Goal: Task Accomplishment & Management: Complete application form

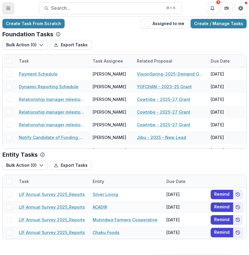
click at [9, 10] on icon "Toggle Menu" at bounding box center [8, 8] width 5 height 5
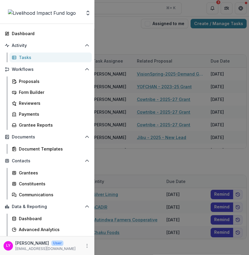
click at [126, 40] on div "Team Settings Admin Settings Dashboard Activity Tasks Workflows Proposals Form …" at bounding box center [124, 127] width 249 height 255
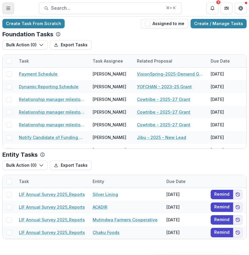
click at [6, 3] on button "Toggle Menu" at bounding box center [8, 8] width 12 height 12
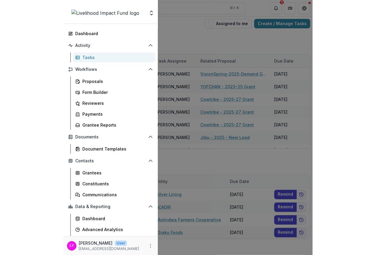
scroll to position [9, 0]
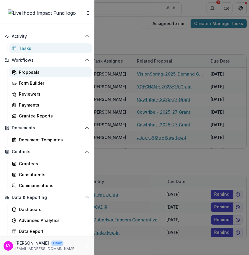
click at [28, 72] on div "Proposals" at bounding box center [53, 72] width 68 height 6
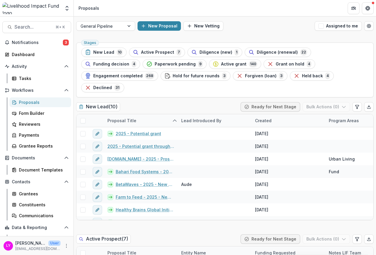
click at [249, 27] on div "New Proposal New Vetting" at bounding box center [224, 25] width 175 height 9
click at [36, 28] on span "Search..." at bounding box center [32, 27] width 37 height 6
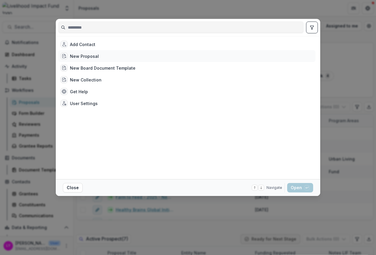
click at [89, 55] on div "New Proposal" at bounding box center [84, 56] width 29 height 6
click at [249, 186] on button "Open with enter key" at bounding box center [300, 187] width 26 height 9
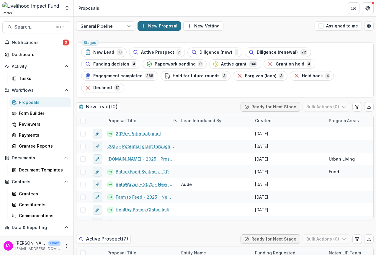
click at [163, 25] on button "New Proposal" at bounding box center [158, 25] width 43 height 9
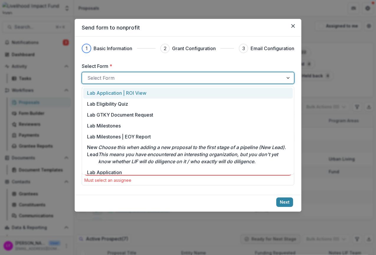
click at [139, 77] on div at bounding box center [182, 78] width 191 height 8
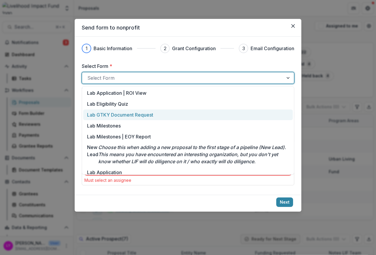
scroll to position [65, 0]
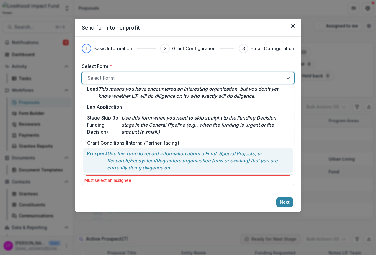
click at [132, 159] on p "Use this form to record information about a Fund, Special Projects, or Research…" at bounding box center [198, 160] width 182 height 21
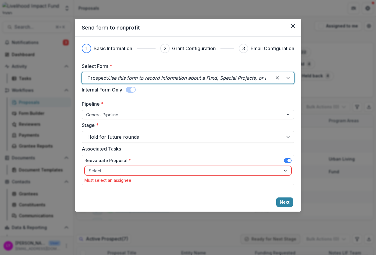
click at [124, 117] on div at bounding box center [182, 114] width 193 height 7
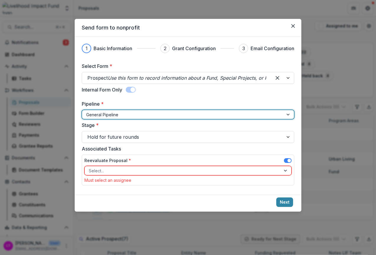
click at [124, 117] on div at bounding box center [182, 114] width 193 height 7
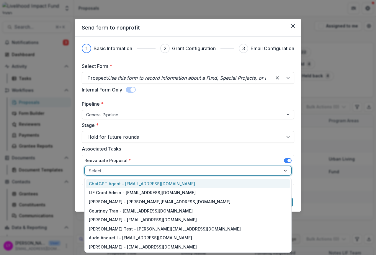
click at [131, 169] on div at bounding box center [183, 170] width 188 height 7
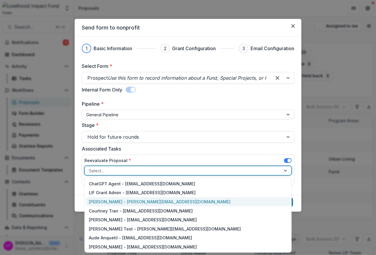
click at [138, 202] on div "[PERSON_NAME] - [PERSON_NAME][EMAIL_ADDRESS][DOMAIN_NAME]" at bounding box center [188, 201] width 204 height 9
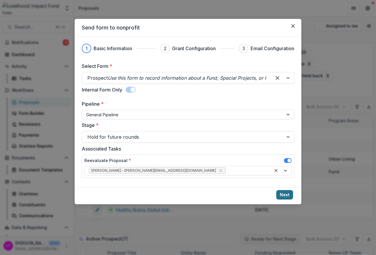
click at [249, 193] on button "Next" at bounding box center [284, 194] width 17 height 9
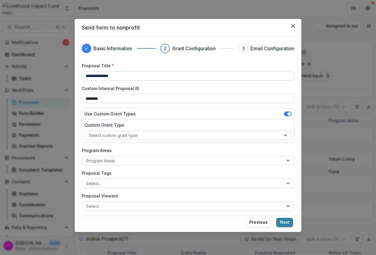
click at [132, 76] on input "**********" at bounding box center [188, 75] width 212 height 9
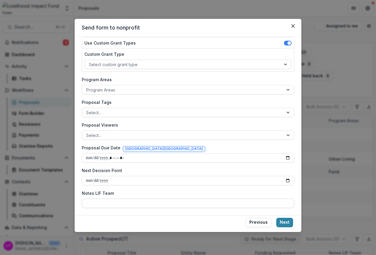
type input "**********"
click at [130, 201] on input "Notes LIF Team" at bounding box center [188, 202] width 212 height 9
type input "***"
click at [249, 220] on button "Next" at bounding box center [284, 222] width 17 height 9
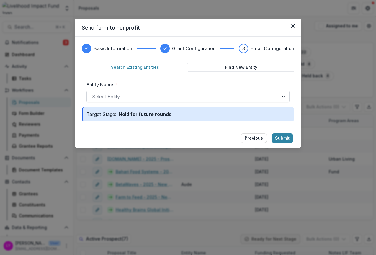
click at [196, 99] on div at bounding box center [182, 96] width 181 height 8
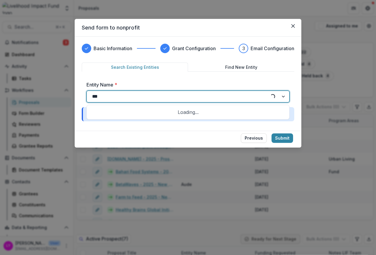
type input "****"
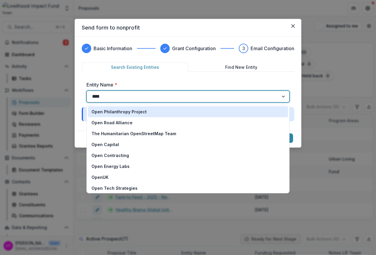
click at [111, 112] on p "Open Philanthropy Project" at bounding box center [118, 112] width 55 height 6
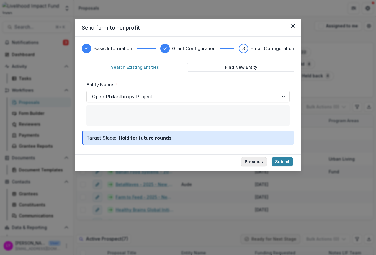
click at [249, 159] on button "Previous" at bounding box center [254, 161] width 26 height 9
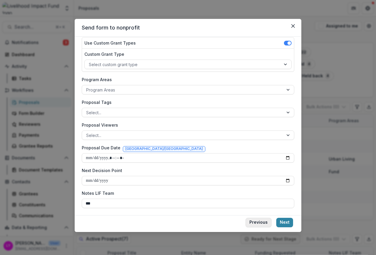
click at [249, 223] on button "Previous" at bounding box center [258, 222] width 26 height 9
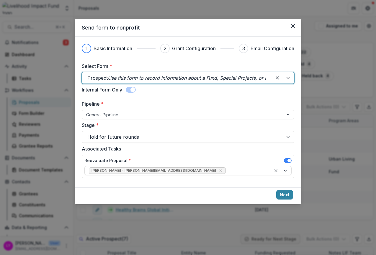
click at [197, 81] on div at bounding box center [176, 78] width 179 height 8
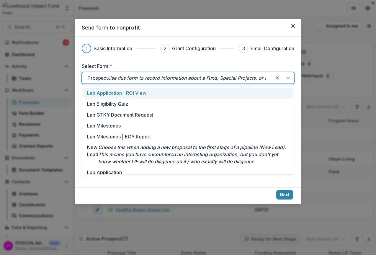
click at [249, 67] on label "Select Form *" at bounding box center [186, 66] width 209 height 7
click at [89, 74] on input "Select Form *" at bounding box center [87, 77] width 1 height 7
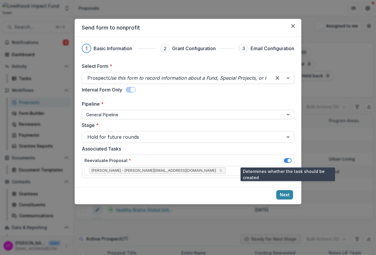
click at [249, 161] on span at bounding box center [289, 161] width 4 height 4
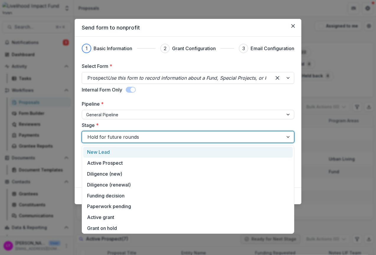
click at [218, 136] on div at bounding box center [182, 137] width 191 height 8
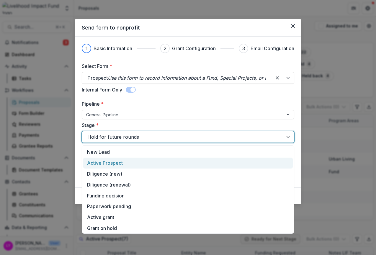
click at [104, 164] on div "Active Prospect" at bounding box center [187, 162] width 209 height 11
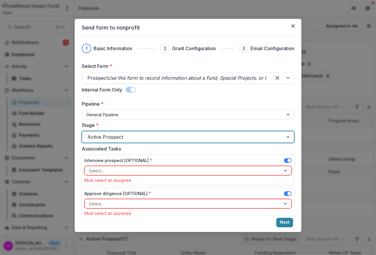
scroll to position [13, 0]
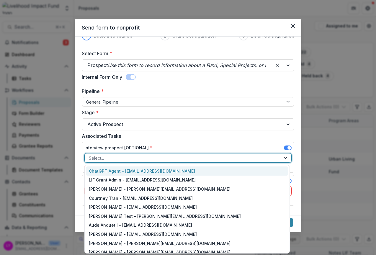
click at [209, 157] on div at bounding box center [183, 157] width 188 height 7
click at [249, 147] on span at bounding box center [289, 148] width 4 height 4
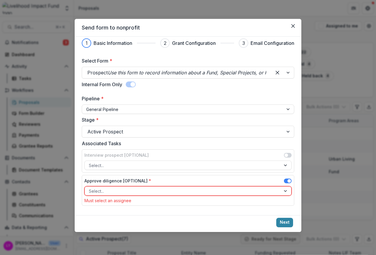
scroll to position [5, 0]
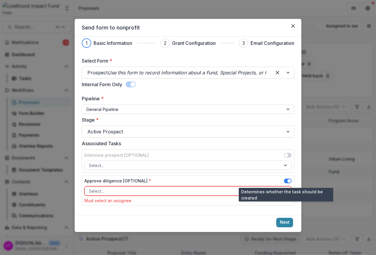
click at [249, 181] on span at bounding box center [289, 181] width 4 height 4
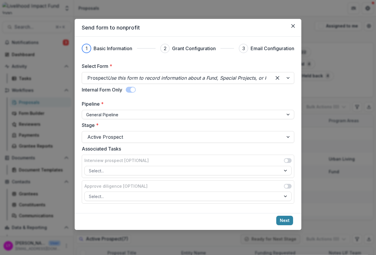
scroll to position [0, 0]
click at [249, 187] on span at bounding box center [288, 186] width 8 height 5
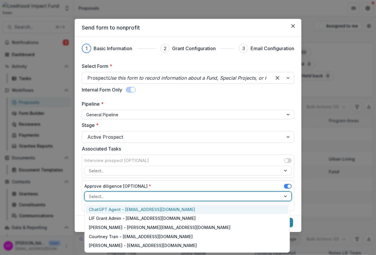
click at [239, 195] on div at bounding box center [183, 196] width 188 height 7
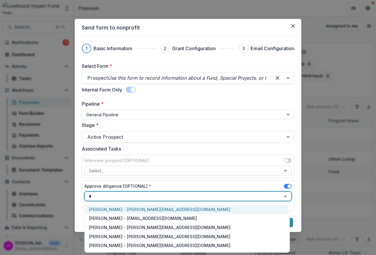
type input "***"
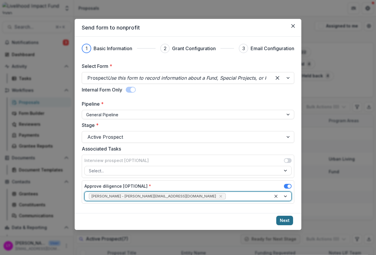
click at [249, 218] on button "Next" at bounding box center [284, 220] width 17 height 9
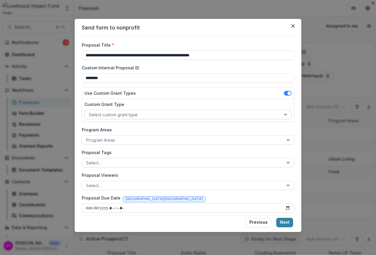
scroll to position [23, 0]
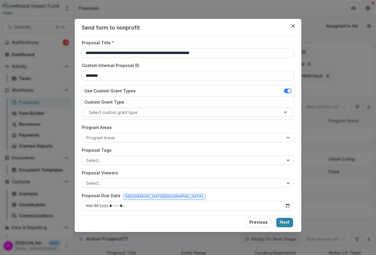
click at [214, 111] on div at bounding box center [183, 112] width 188 height 7
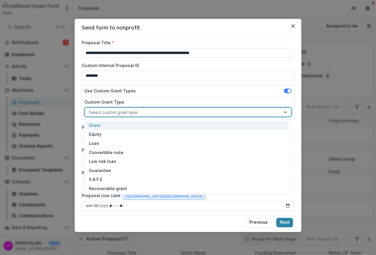
click at [204, 124] on div "Grant" at bounding box center [187, 125] width 202 height 9
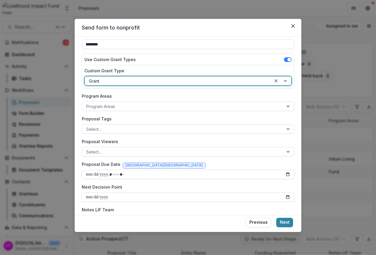
scroll to position [68, 0]
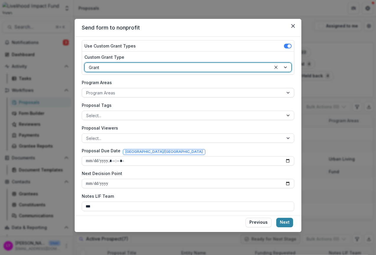
click at [192, 97] on div "Program Areas" at bounding box center [188, 92] width 212 height 9
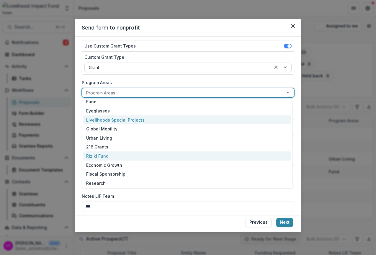
scroll to position [13, 0]
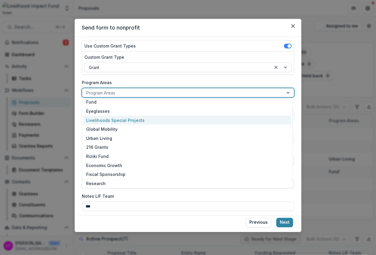
click at [157, 121] on div "Livelihoods Special Projects" at bounding box center [187, 120] width 208 height 9
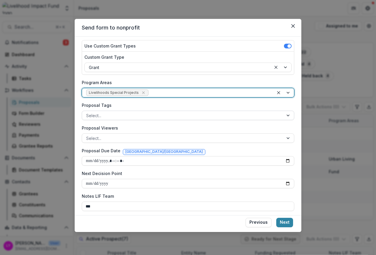
click at [152, 116] on div at bounding box center [182, 115] width 193 height 7
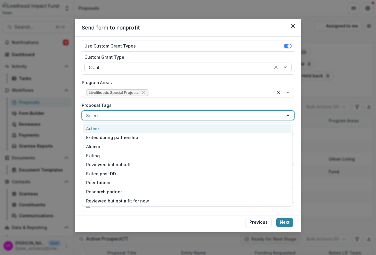
click at [152, 116] on div at bounding box center [182, 115] width 193 height 7
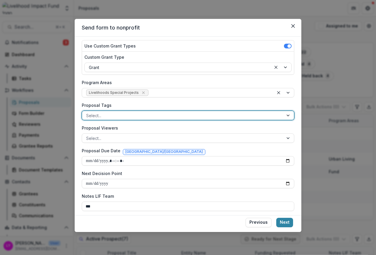
scroll to position [71, 0]
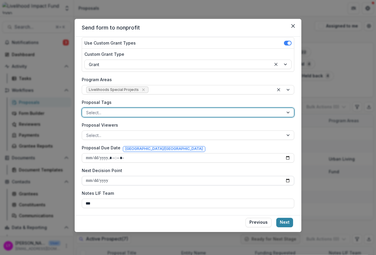
click at [142, 180] on input "Next Decision Point" at bounding box center [188, 180] width 212 height 9
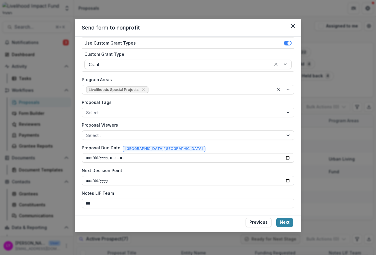
click at [142, 180] on input "Next Decision Point" at bounding box center [188, 180] width 212 height 9
click at [132, 188] on div "**********" at bounding box center [188, 100] width 212 height 216
click at [119, 180] on input "Next Decision Point" at bounding box center [188, 180] width 212 height 9
type input "**********"
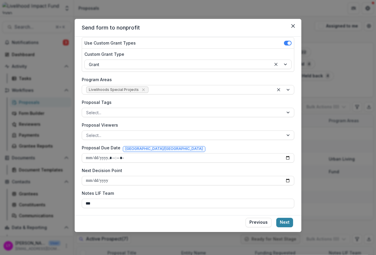
click at [135, 166] on div "**********" at bounding box center [188, 100] width 212 height 216
click at [249, 218] on button "Next" at bounding box center [284, 222] width 17 height 9
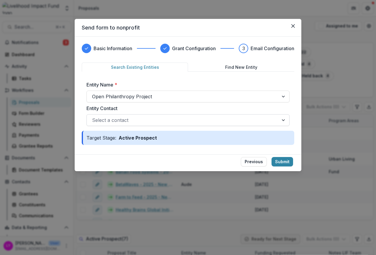
click at [162, 118] on div at bounding box center [182, 120] width 181 height 8
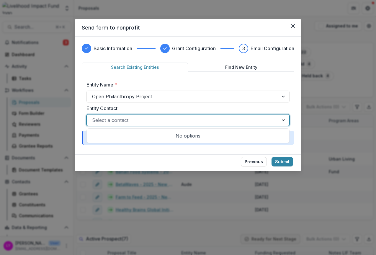
click at [182, 106] on label "Entity Contact" at bounding box center [185, 108] width 199 height 7
click at [93, 116] on input "Entity Contact" at bounding box center [92, 119] width 1 height 7
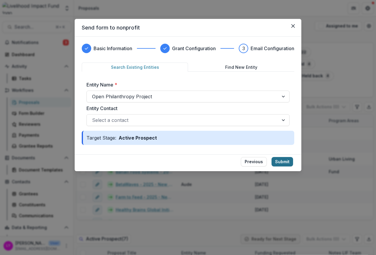
click at [249, 159] on button "Submit" at bounding box center [282, 161] width 22 height 9
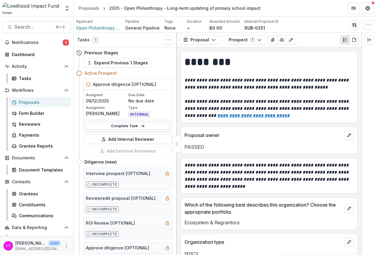
click at [26, 6] on img at bounding box center [31, 8] width 58 height 12
click at [89, 6] on div "Proposals" at bounding box center [88, 8] width 21 height 6
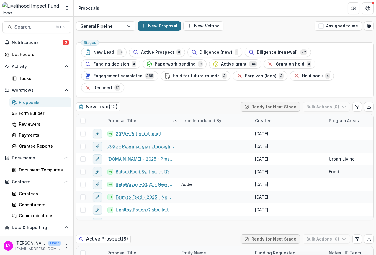
click at [157, 25] on button "New Proposal" at bounding box center [158, 25] width 43 height 9
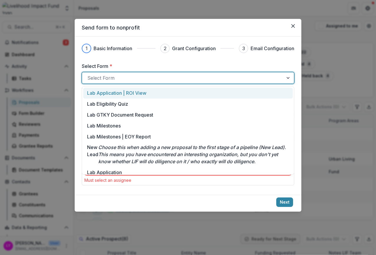
click at [140, 75] on div at bounding box center [182, 78] width 191 height 8
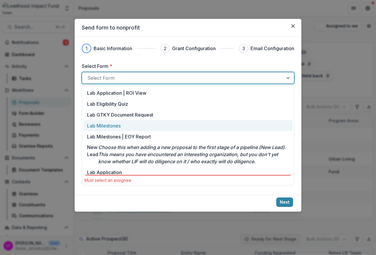
scroll to position [65, 0]
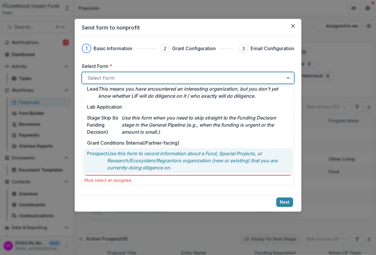
click at [113, 155] on p "Use this form to record information about a Fund, Special Projects, or Research…" at bounding box center [198, 160] width 182 height 21
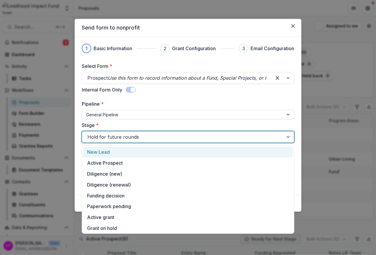
click at [193, 133] on div at bounding box center [182, 137] width 191 height 8
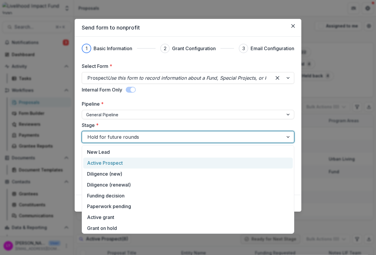
click at [160, 162] on div "Active Prospect" at bounding box center [187, 162] width 209 height 11
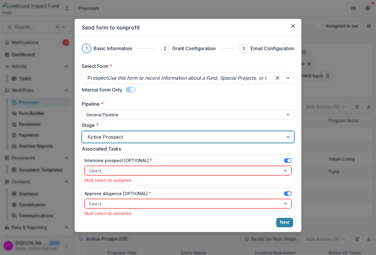
scroll to position [13, 0]
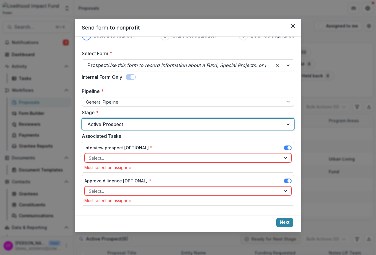
click at [249, 148] on span at bounding box center [289, 148] width 4 height 4
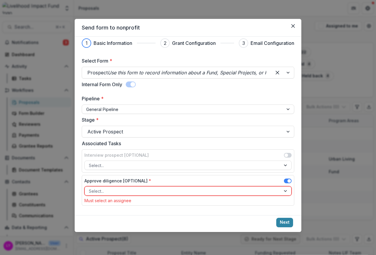
scroll to position [5, 0]
click at [242, 190] on div at bounding box center [183, 190] width 188 height 7
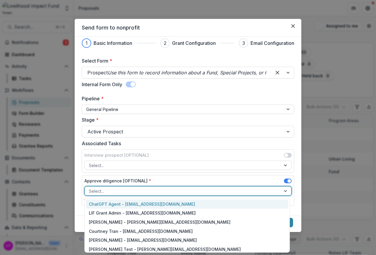
type input "*"
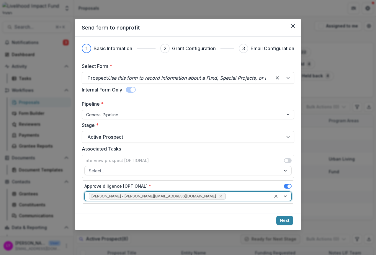
scroll to position [0, 0]
click at [249, 217] on button "Next" at bounding box center [284, 220] width 17 height 9
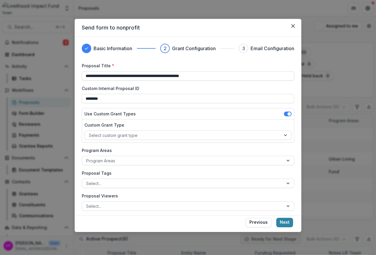
click at [190, 74] on input "**********" at bounding box center [188, 75] width 212 height 9
click at [216, 75] on input "**********" at bounding box center [188, 75] width 212 height 9
click at [132, 78] on input "**********" at bounding box center [188, 75] width 212 height 9
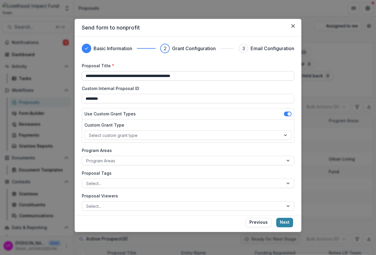
click at [104, 76] on input "**********" at bounding box center [188, 75] width 212 height 9
type input "**********"
click at [102, 136] on div at bounding box center [183, 135] width 188 height 7
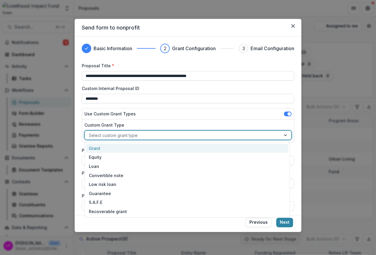
click at [105, 151] on div "Grant" at bounding box center [187, 148] width 202 height 9
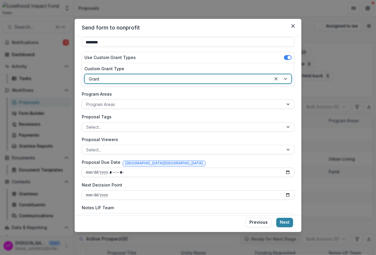
scroll to position [59, 0]
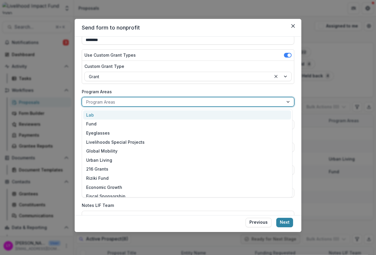
click at [110, 103] on div at bounding box center [182, 101] width 193 height 7
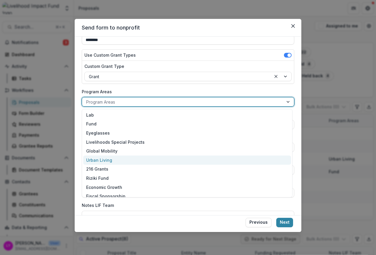
scroll to position [41, 0]
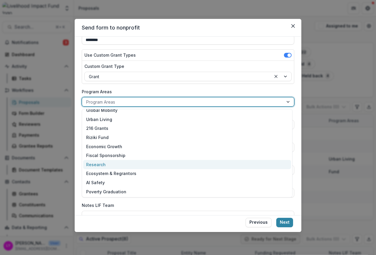
click at [108, 162] on div "Research" at bounding box center [187, 164] width 208 height 9
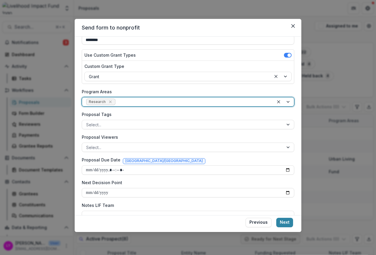
scroll to position [71, 0]
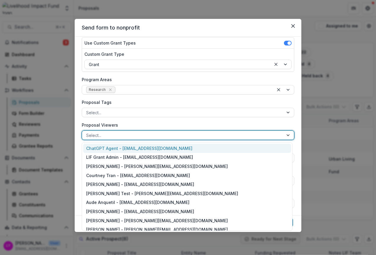
click at [152, 137] on div at bounding box center [182, 135] width 193 height 7
click at [150, 125] on label "Proposal Viewers" at bounding box center [186, 125] width 209 height 6
click at [87, 132] on input "Proposal Viewers" at bounding box center [86, 135] width 1 height 6
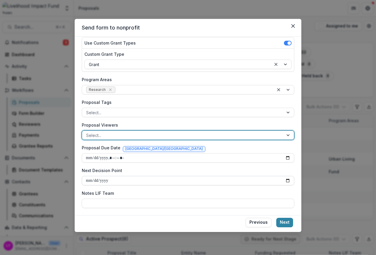
click at [104, 180] on input "Next Decision Point" at bounding box center [188, 180] width 212 height 9
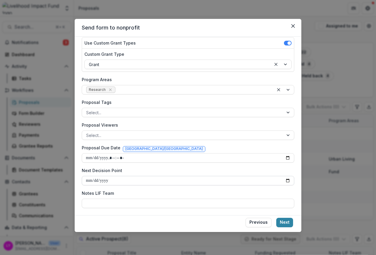
click at [97, 180] on input "Next Decision Point" at bounding box center [188, 180] width 212 height 9
click at [129, 179] on input "Next Decision Point" at bounding box center [188, 180] width 212 height 9
click at [88, 181] on input "Next Decision Point" at bounding box center [188, 180] width 212 height 9
type input "**********"
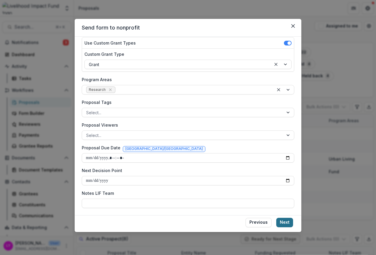
click at [249, 219] on button "Next" at bounding box center [284, 222] width 17 height 9
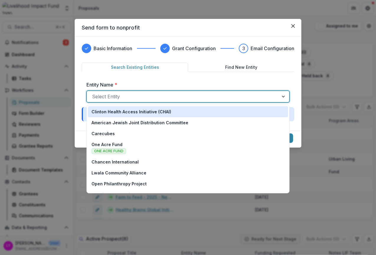
click at [131, 96] on div at bounding box center [182, 96] width 181 height 8
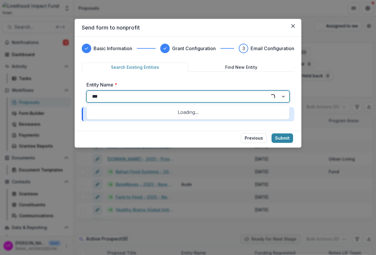
type input "****"
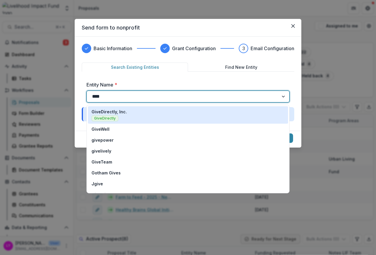
click at [127, 114] on div "GiveDirectly, Inc. GiveDirectly" at bounding box center [187, 115] width 193 height 13
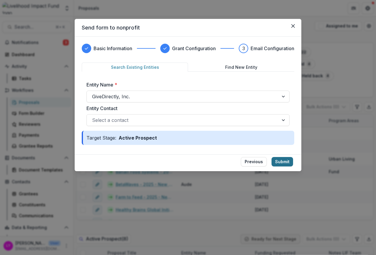
click at [249, 161] on button "Submit" at bounding box center [282, 161] width 22 height 9
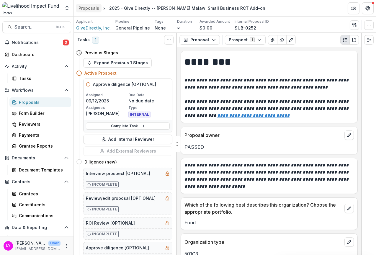
click at [85, 10] on div "Proposals" at bounding box center [88, 8] width 21 height 6
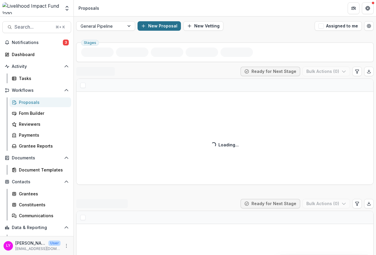
click at [159, 25] on button "New Proposal" at bounding box center [158, 25] width 43 height 9
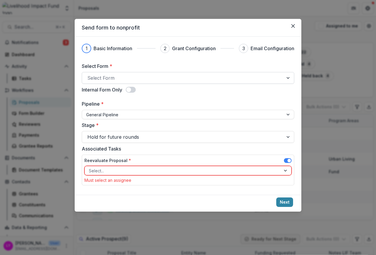
click at [129, 76] on div at bounding box center [182, 78] width 191 height 8
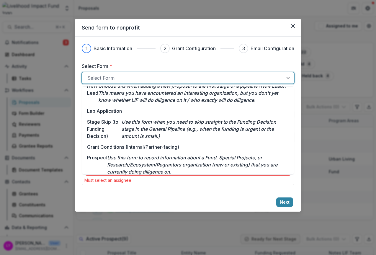
scroll to position [65, 0]
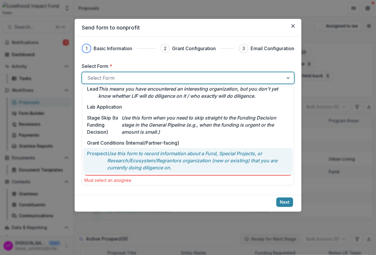
click at [121, 152] on p "Use this form to record information about a Fund, Special Projects, or Research…" at bounding box center [198, 160] width 182 height 21
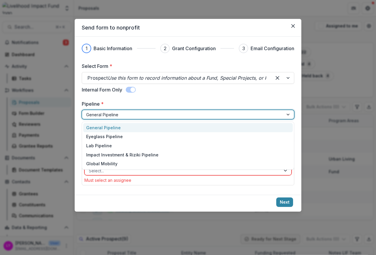
click at [116, 116] on div at bounding box center [182, 114] width 193 height 7
click at [116, 126] on div "General Pipeline" at bounding box center [187, 127] width 209 height 9
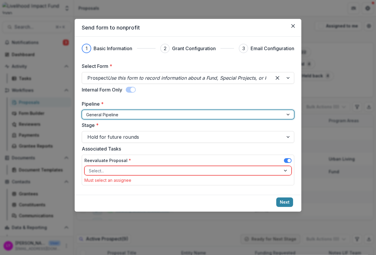
click at [118, 116] on div at bounding box center [182, 114] width 193 height 7
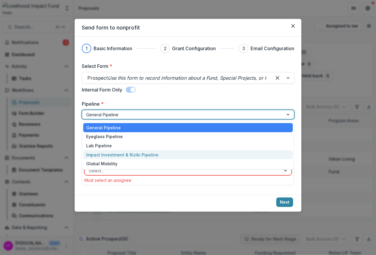
click at [134, 153] on div "Impact Investment & Riziki Pipeline" at bounding box center [187, 154] width 209 height 9
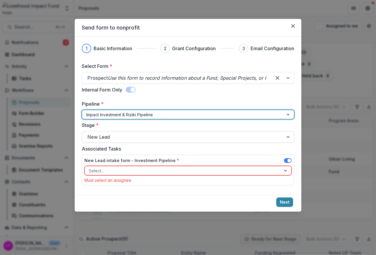
click at [125, 134] on div at bounding box center [182, 137] width 191 height 8
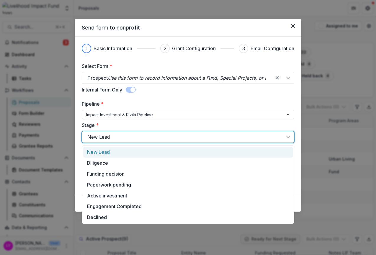
click at [104, 150] on div "New Lead" at bounding box center [187, 152] width 209 height 11
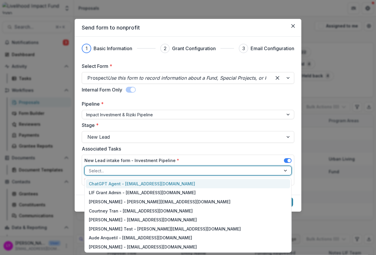
click at [123, 170] on div at bounding box center [183, 170] width 188 height 7
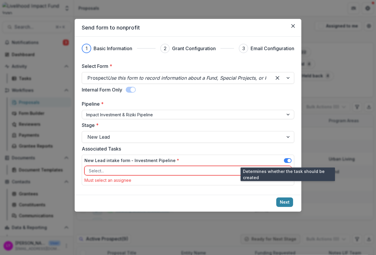
click at [249, 161] on span at bounding box center [289, 161] width 4 height 4
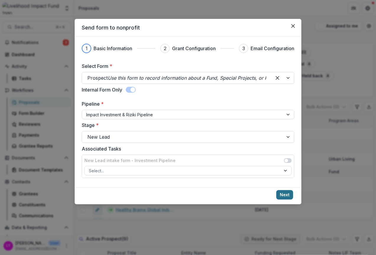
click at [249, 193] on button "Next" at bounding box center [284, 194] width 17 height 9
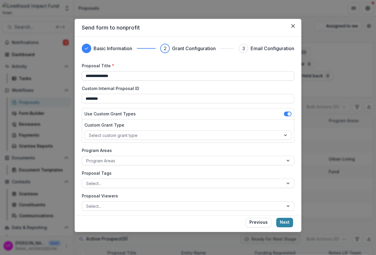
click at [112, 76] on input "**********" at bounding box center [188, 75] width 212 height 9
type input "**********"
click at [163, 85] on label "Custom Internal Proposal ID" at bounding box center [186, 88] width 209 height 6
click at [163, 94] on input "********" at bounding box center [188, 98] width 212 height 9
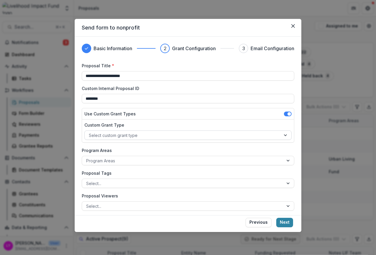
click at [132, 133] on div at bounding box center [183, 135] width 188 height 7
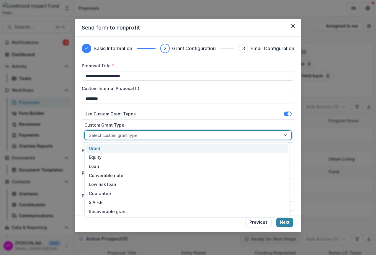
click at [187, 120] on div "Custom Grant Type Grant, 1 of 8. 8 results available. Use Up and Down to choose…" at bounding box center [188, 130] width 212 height 23
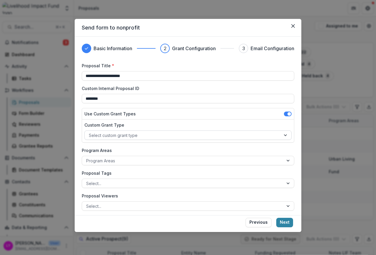
click at [177, 135] on div at bounding box center [183, 135] width 188 height 7
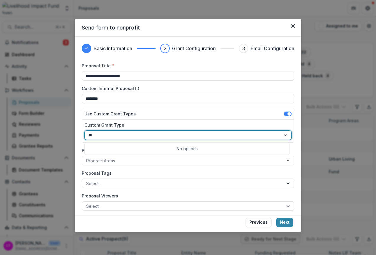
type input "*"
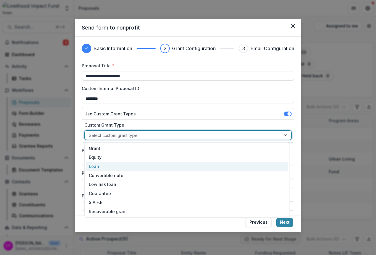
click at [101, 168] on div "Loan" at bounding box center [187, 166] width 202 height 9
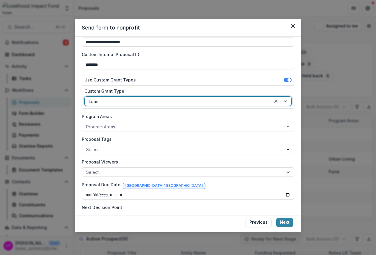
scroll to position [35, 0]
click at [133, 127] on div at bounding box center [182, 125] width 193 height 7
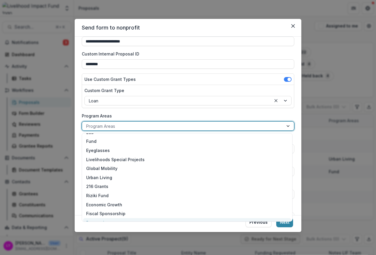
scroll to position [0, 0]
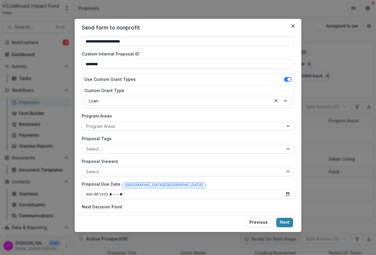
click at [158, 113] on label "Program Areas" at bounding box center [186, 116] width 209 height 6
click at [87, 123] on input "Program Areas" at bounding box center [86, 126] width 1 height 6
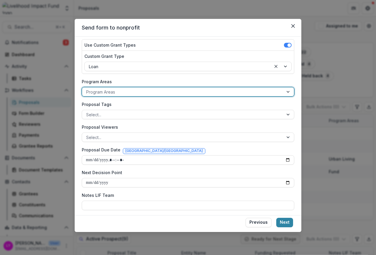
scroll to position [70, 0]
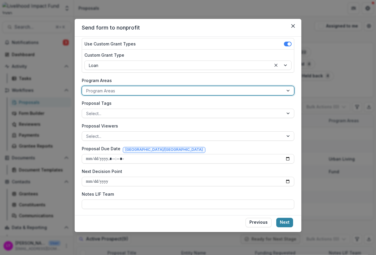
click at [158, 113] on div at bounding box center [182, 113] width 193 height 7
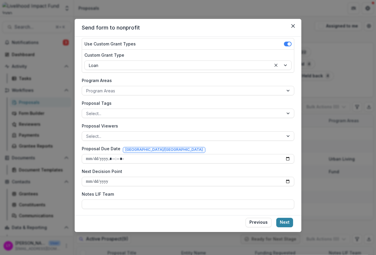
click at [155, 103] on label "Proposal Tags" at bounding box center [186, 103] width 209 height 6
click at [87, 110] on input "Proposal Tags" at bounding box center [86, 113] width 1 height 6
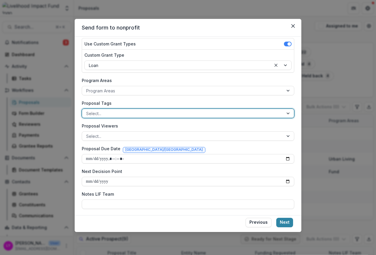
scroll to position [71, 0]
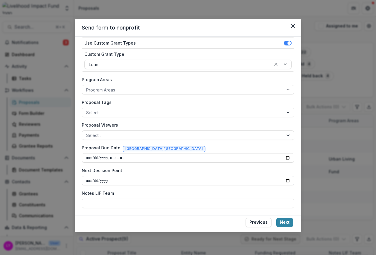
click at [120, 181] on input "Next Decision Point" at bounding box center [188, 180] width 212 height 9
type input "**********"
click at [95, 180] on input "Next Decision Point" at bounding box center [188, 180] width 212 height 9
click at [106, 182] on input "Next Decision Point" at bounding box center [188, 180] width 212 height 9
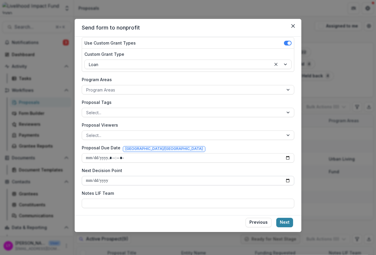
type input "**********"
click at [111, 206] on input "Notes LIF Team" at bounding box center [188, 202] width 212 height 9
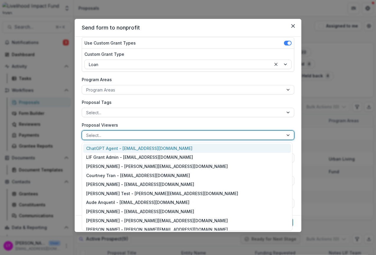
click at [243, 133] on div at bounding box center [182, 135] width 193 height 7
type input "*"
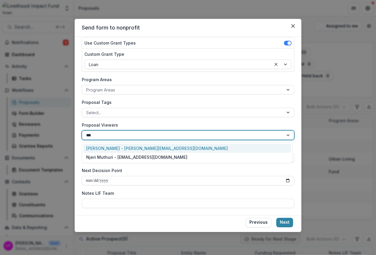
type input "****"
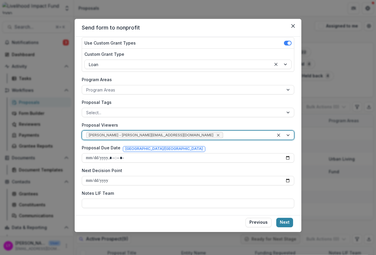
click at [216, 134] on icon "Remove Jeremy Hockenstein - jeremy@lifund.org" at bounding box center [217, 135] width 3 height 3
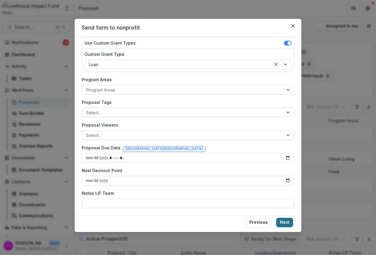
click at [249, 221] on button "Next" at bounding box center [284, 222] width 17 height 9
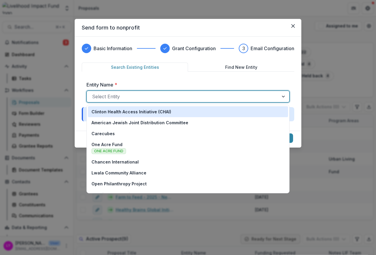
click at [197, 99] on div at bounding box center [182, 96] width 181 height 8
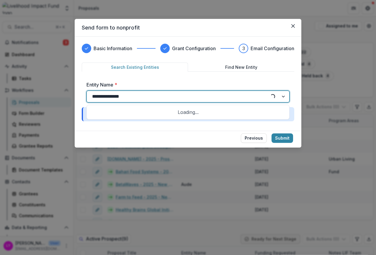
type input "**********"
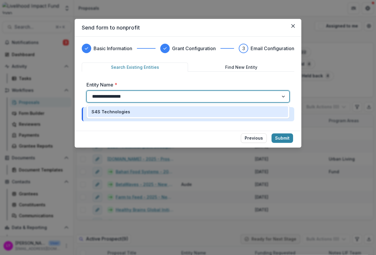
click at [192, 110] on div "S4S Technologies" at bounding box center [187, 112] width 193 height 6
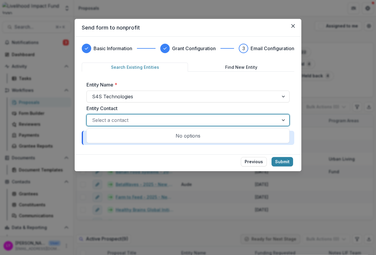
click at [227, 118] on div at bounding box center [182, 120] width 181 height 8
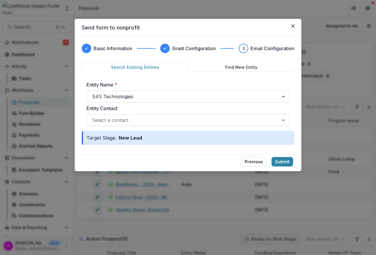
click at [232, 108] on label "Entity Contact" at bounding box center [185, 108] width 199 height 7
click at [93, 116] on input "Entity Contact" at bounding box center [92, 119] width 1 height 7
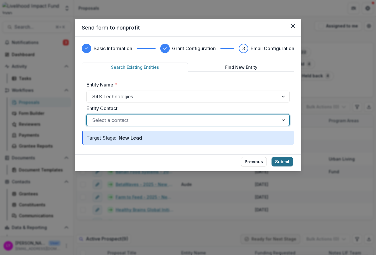
click at [249, 158] on button "Submit" at bounding box center [282, 161] width 22 height 9
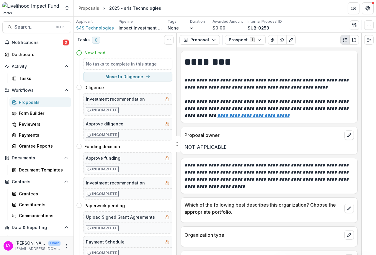
click at [98, 29] on span "S4S Technologies" at bounding box center [95, 28] width 38 height 6
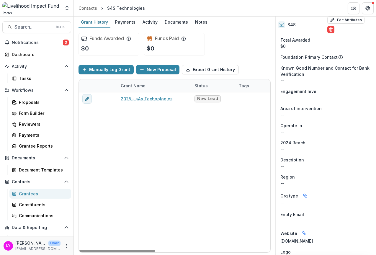
scroll to position [99, 0]
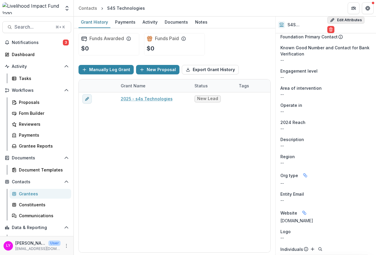
click at [249, 23] on button "Edit Attributes" at bounding box center [345, 20] width 37 height 7
select select
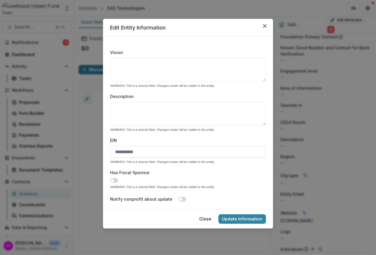
scroll to position [129, 0]
click at [139, 120] on textarea "Description" at bounding box center [188, 115] width 156 height 24
paste textarea "**********"
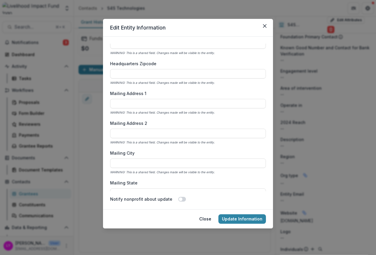
scroll to position [478, 0]
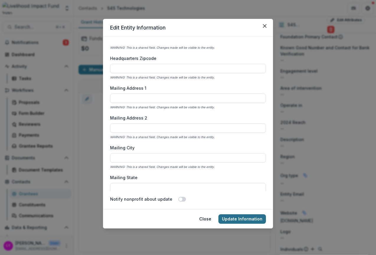
type textarea "**********"
click at [239, 219] on button "Update Information" at bounding box center [241, 218] width 47 height 9
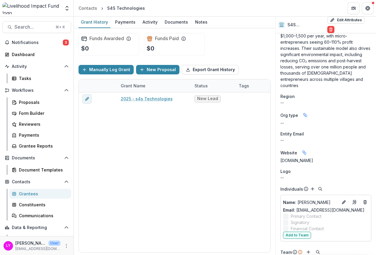
scroll to position [311, 0]
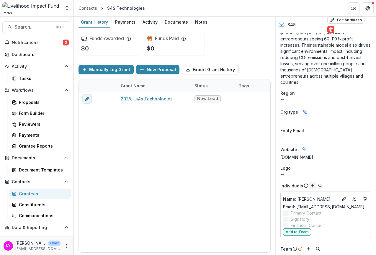
click at [249, 183] on icon "Add" at bounding box center [312, 185] width 5 height 5
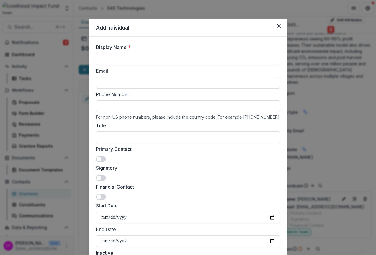
click at [156, 58] on input "Display Name *" at bounding box center [188, 59] width 184 height 12
type input "*****"
click at [148, 81] on input "Email" at bounding box center [188, 83] width 184 height 12
paste input "**********"
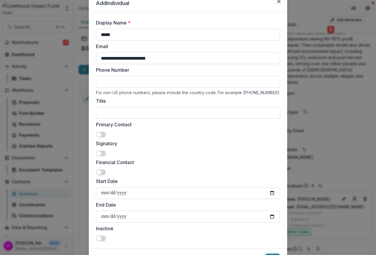
scroll to position [25, 0]
type input "**********"
click at [102, 133] on span at bounding box center [101, 134] width 10 height 6
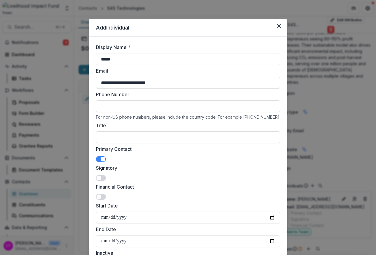
scroll to position [56, 0]
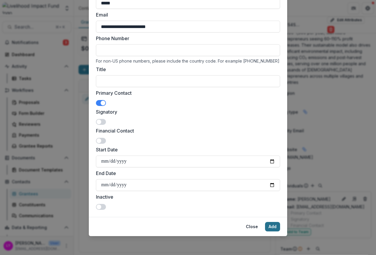
click at [249, 227] on button "Add" at bounding box center [272, 226] width 15 height 9
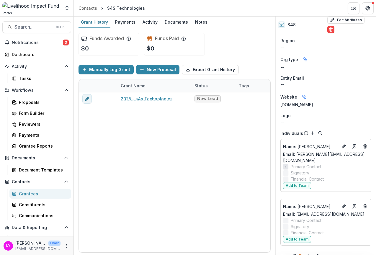
scroll to position [365, 0]
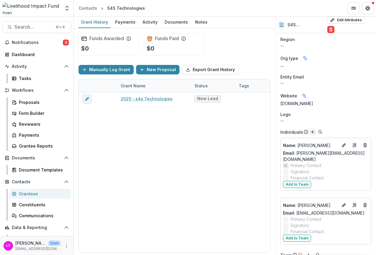
click at [249, 129] on icon "Add" at bounding box center [312, 131] width 5 height 5
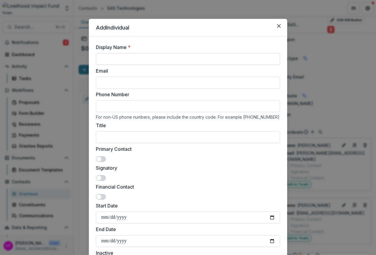
click at [123, 58] on input "Display Name *" at bounding box center [188, 59] width 184 height 12
click at [117, 79] on input "Email" at bounding box center [188, 83] width 184 height 12
paste input "**********"
click at [113, 81] on input "**********" at bounding box center [188, 83] width 184 height 12
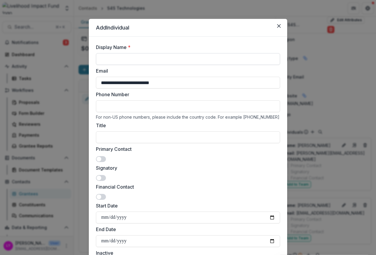
type input "**********"
click at [113, 56] on input "Display Name *" at bounding box center [188, 59] width 184 height 12
paste input "*******"
click at [101, 59] on input "*******" at bounding box center [188, 59] width 184 height 12
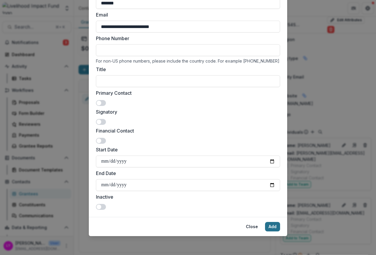
type input "*******"
click at [249, 225] on button "Add" at bounding box center [272, 226] width 15 height 9
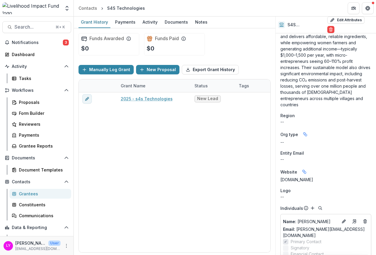
scroll to position [218, 0]
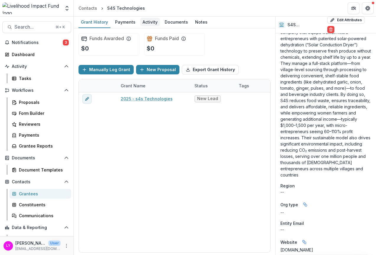
click at [142, 21] on div "Activity" at bounding box center [150, 22] width 20 height 9
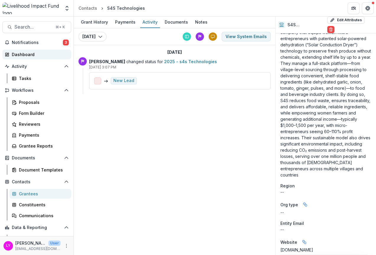
click at [37, 55] on div "Dashboard" at bounding box center [39, 54] width 55 height 6
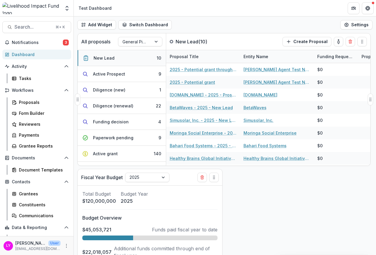
click at [135, 59] on button "New Lead 10" at bounding box center [122, 58] width 88 height 16
click at [138, 74] on button "Active Prospect 9" at bounding box center [122, 74] width 88 height 16
